Goal: Task Accomplishment & Management: Complete application form

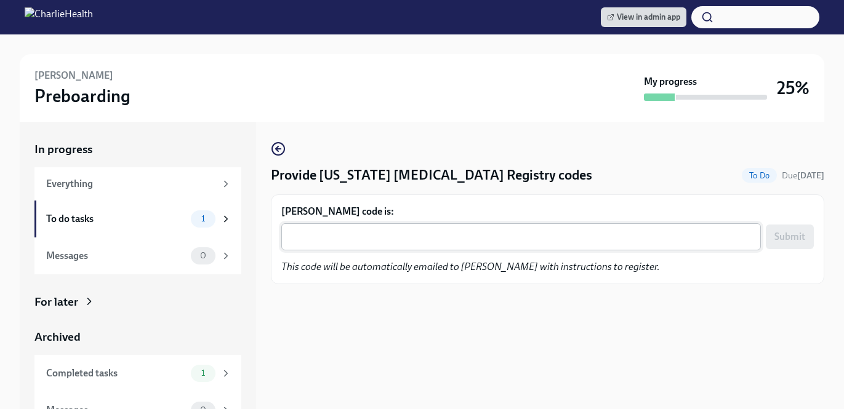
click at [401, 236] on textarea "[PERSON_NAME] code is:" at bounding box center [521, 237] width 465 height 15
paste textarea "FJCH3N3HQSIM"
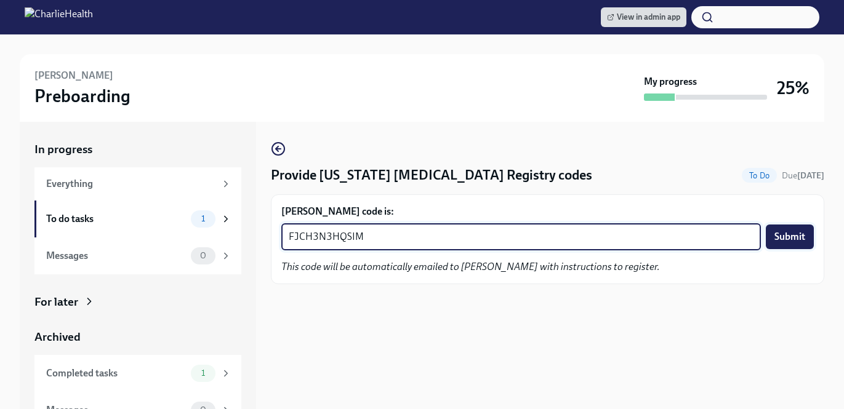
type textarea "FJCH3N3HQSIM"
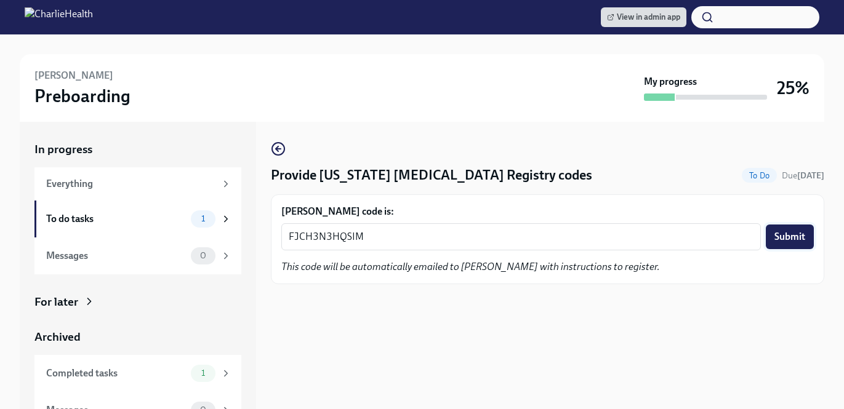
click at [797, 238] on span "Submit" at bounding box center [789, 237] width 31 height 12
